Goal: Information Seeking & Learning: Understand process/instructions

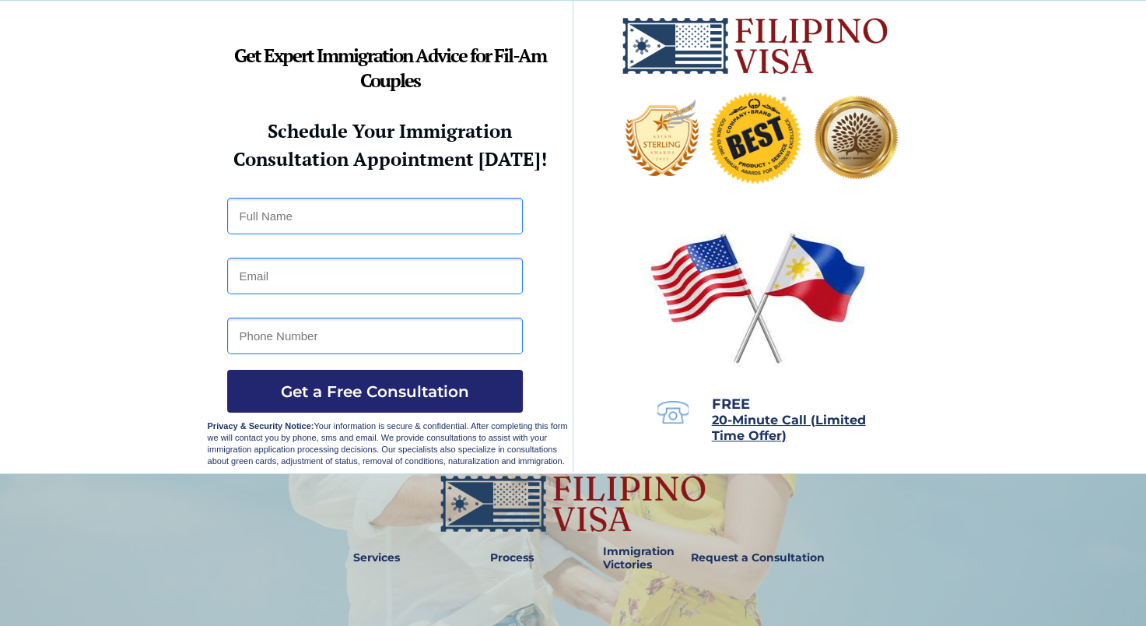
click at [303, 199] on input "text" at bounding box center [375, 216] width 296 height 37
type input "[PERSON_NAME]"
type input "[EMAIL_ADDRESS][DOMAIN_NAME]"
type input "4802445501"
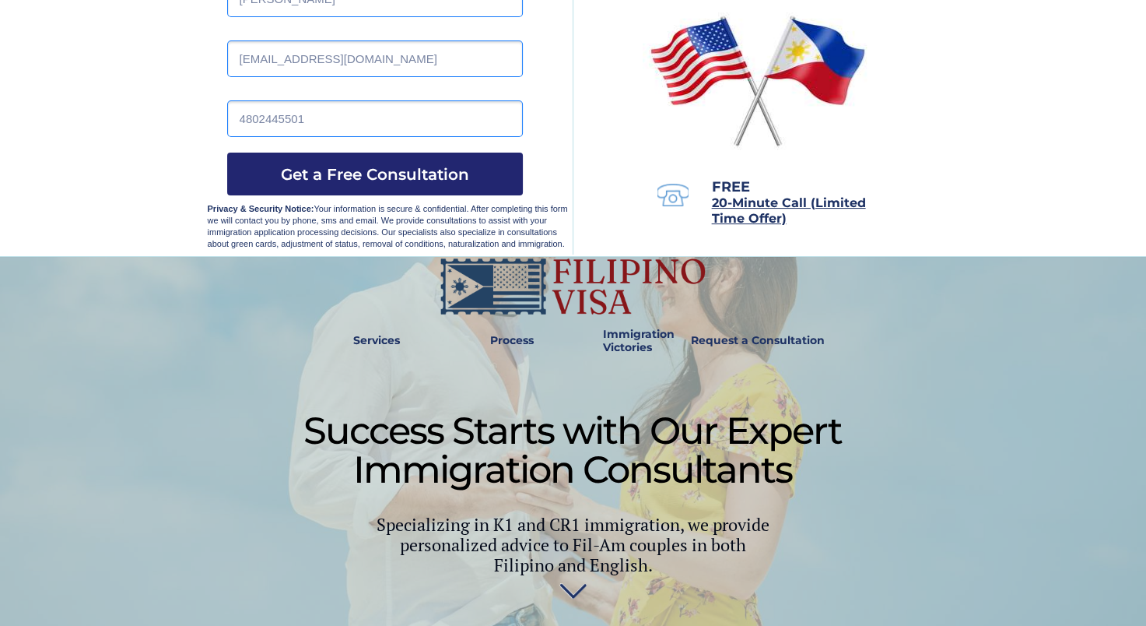
scroll to position [174, 0]
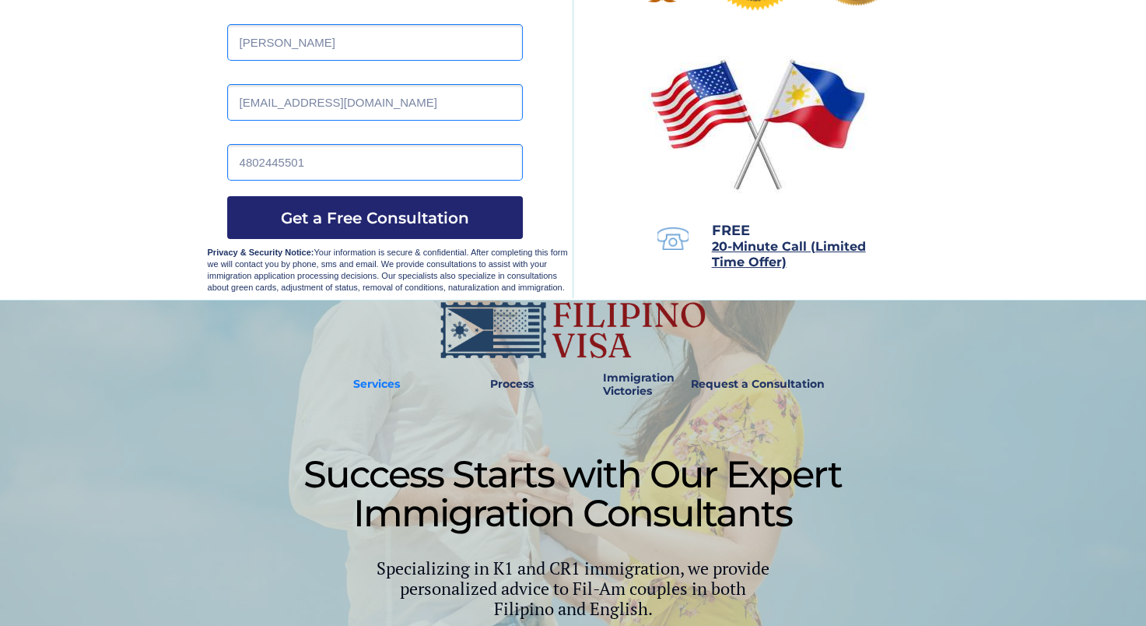
click at [386, 386] on strong "Services" at bounding box center [376, 384] width 47 height 14
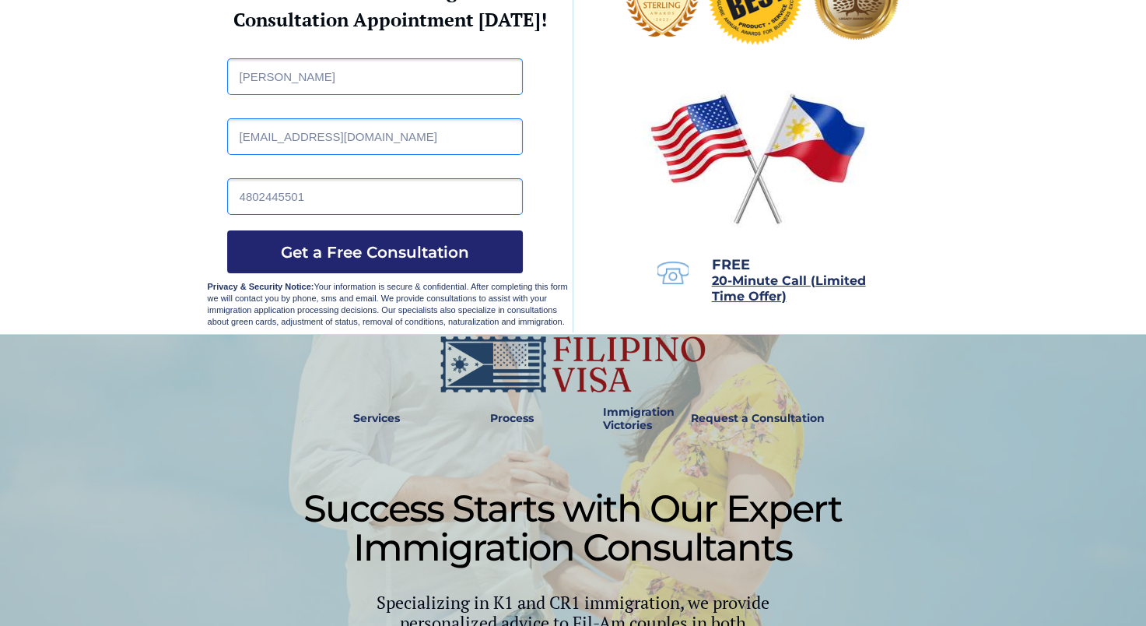
scroll to position [233, 0]
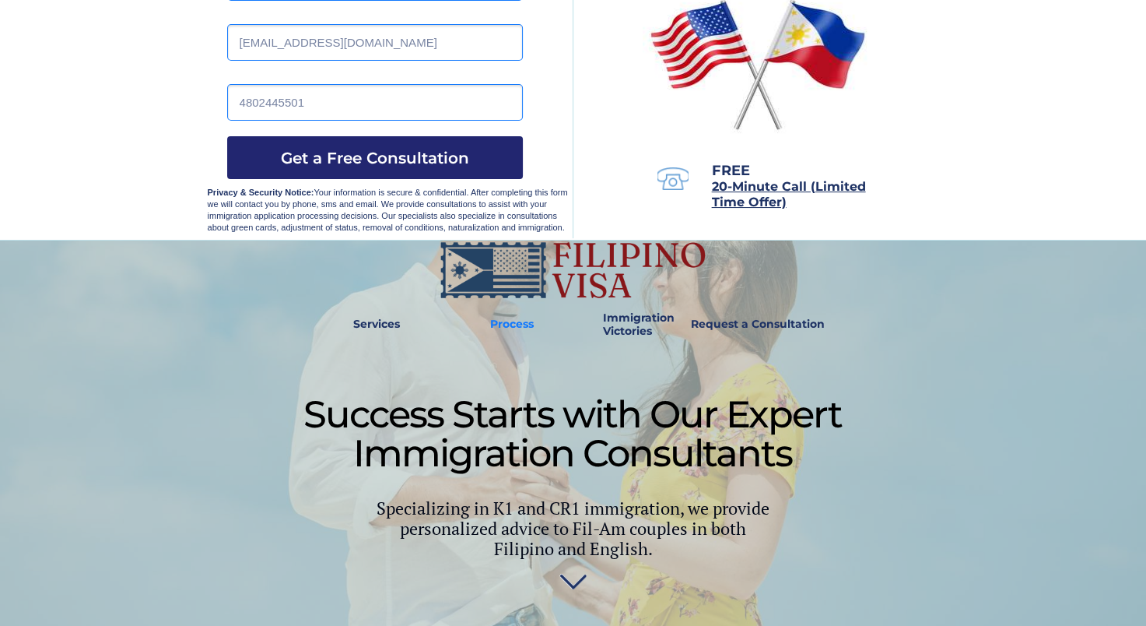
click at [510, 320] on strong "Process" at bounding box center [512, 324] width 44 height 14
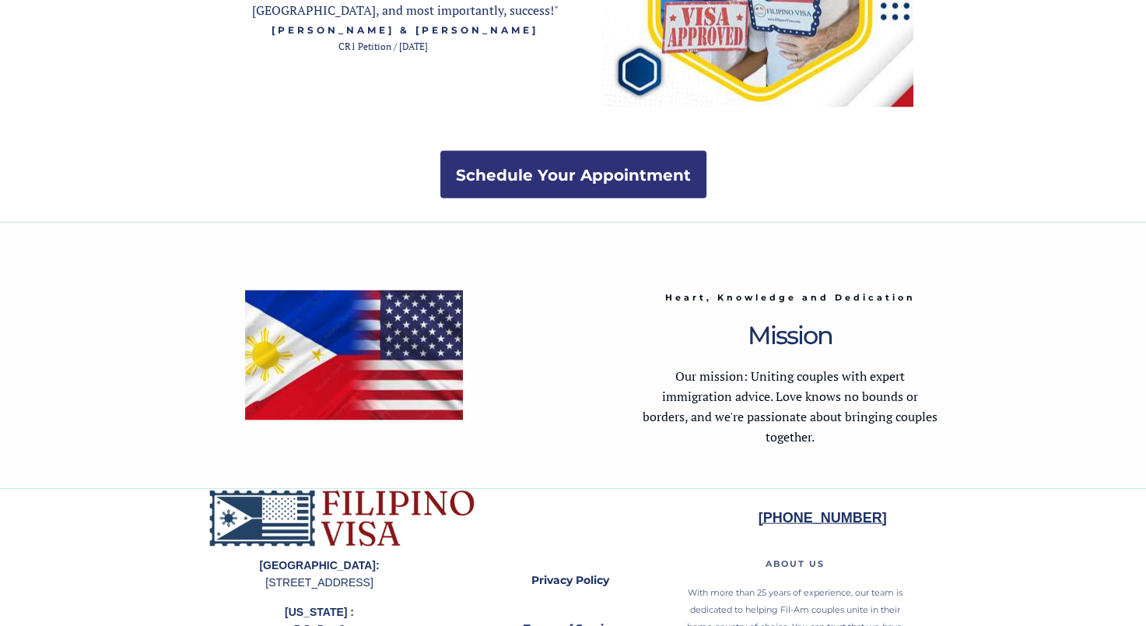
scroll to position [3115, 0]
